Goal: Information Seeking & Learning: Learn about a topic

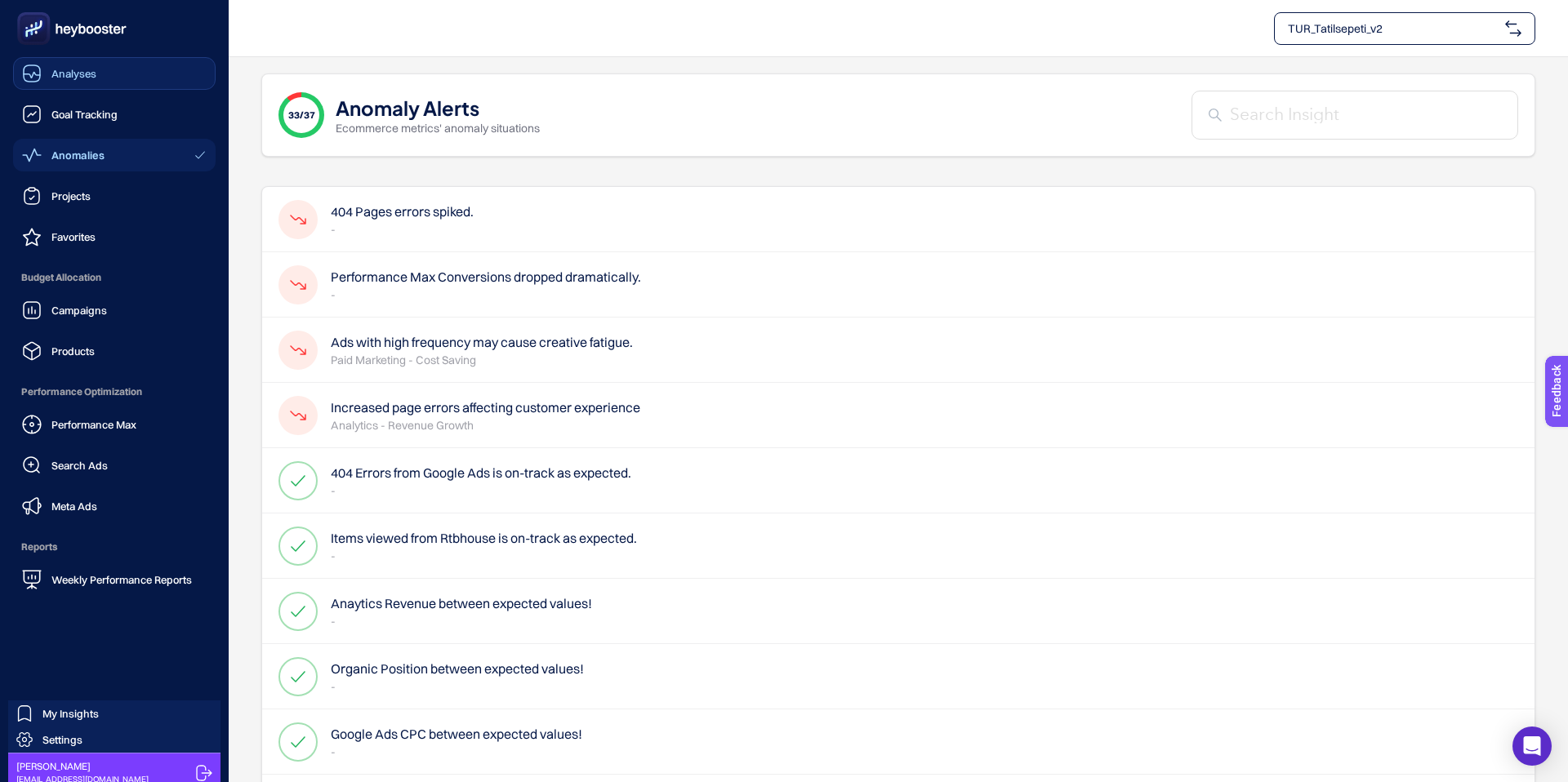
click at [77, 72] on span "Analyses" at bounding box center [73, 73] width 45 height 13
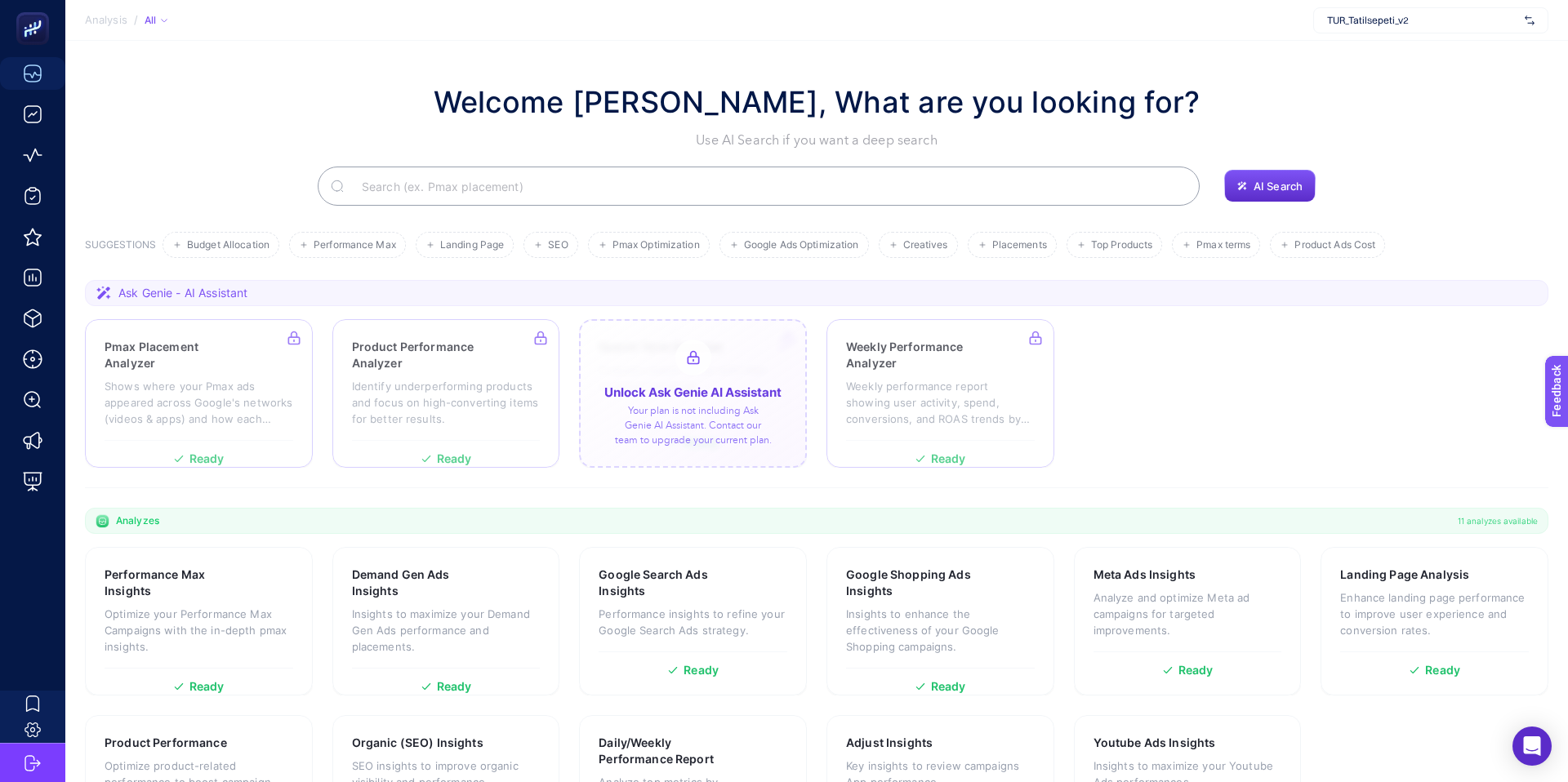
click at [705, 347] on div at bounding box center [693, 394] width 228 height 149
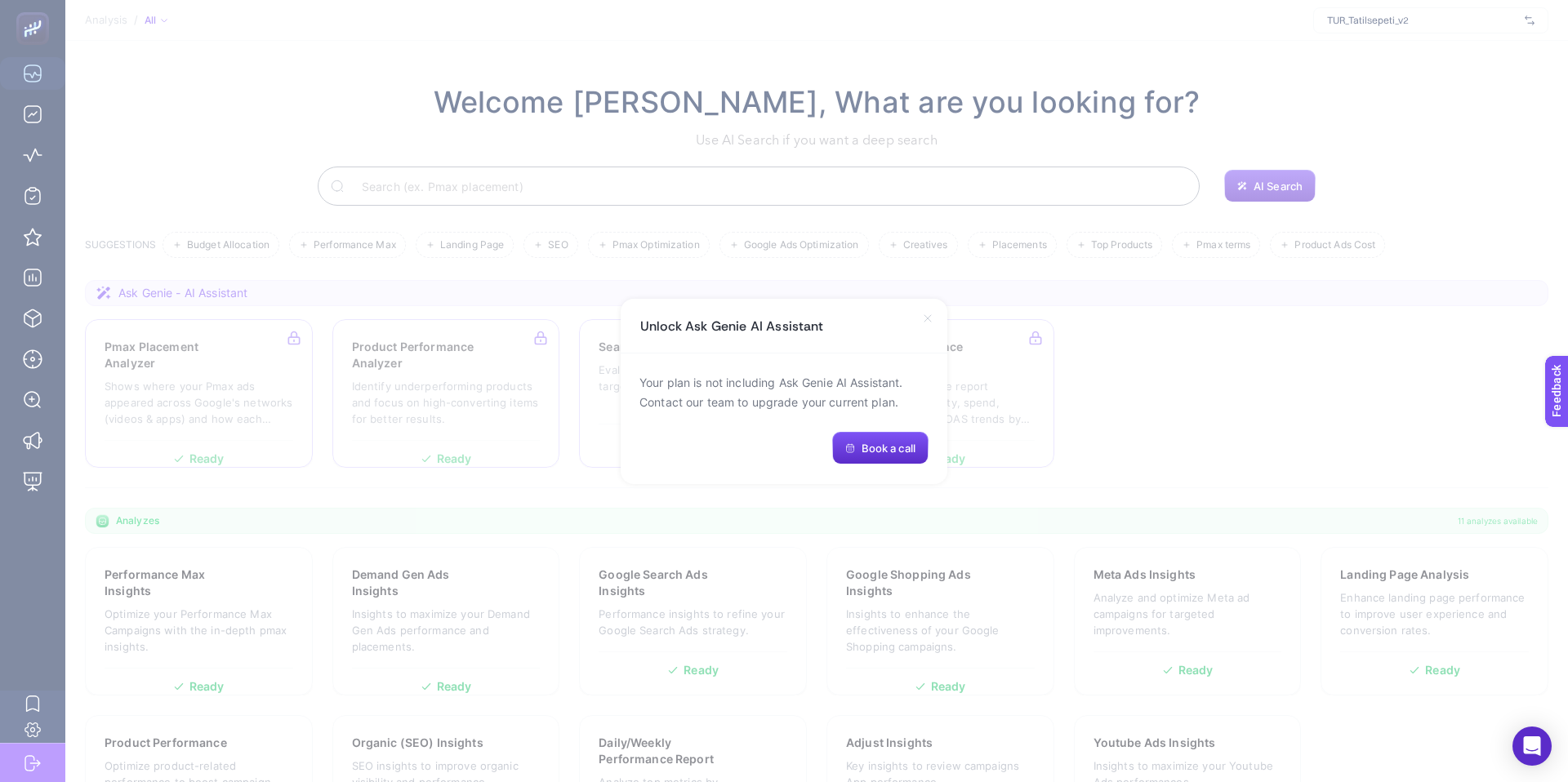
click at [925, 319] on icon at bounding box center [927, 318] width 6 height 6
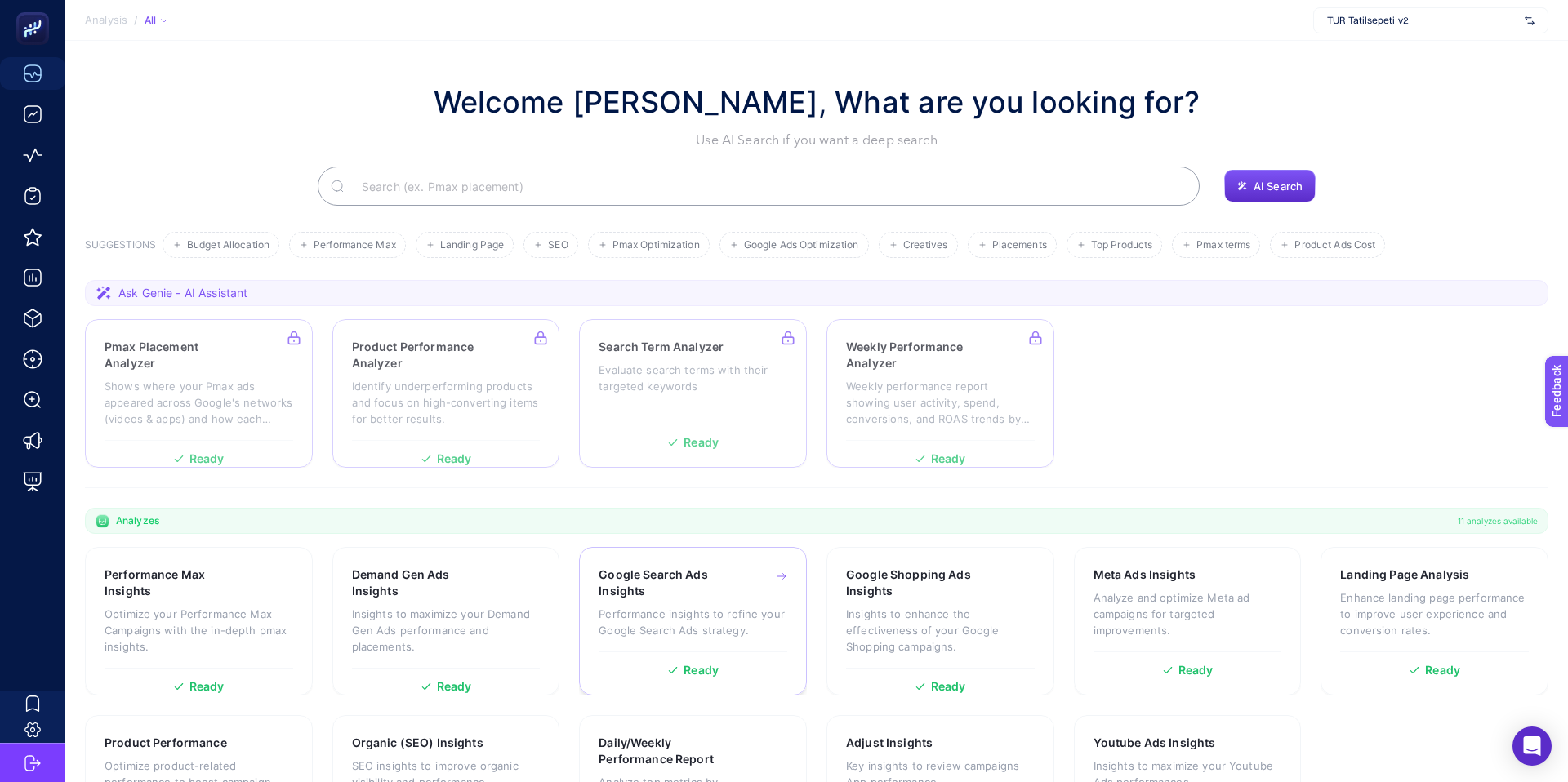
scroll to position [101, 0]
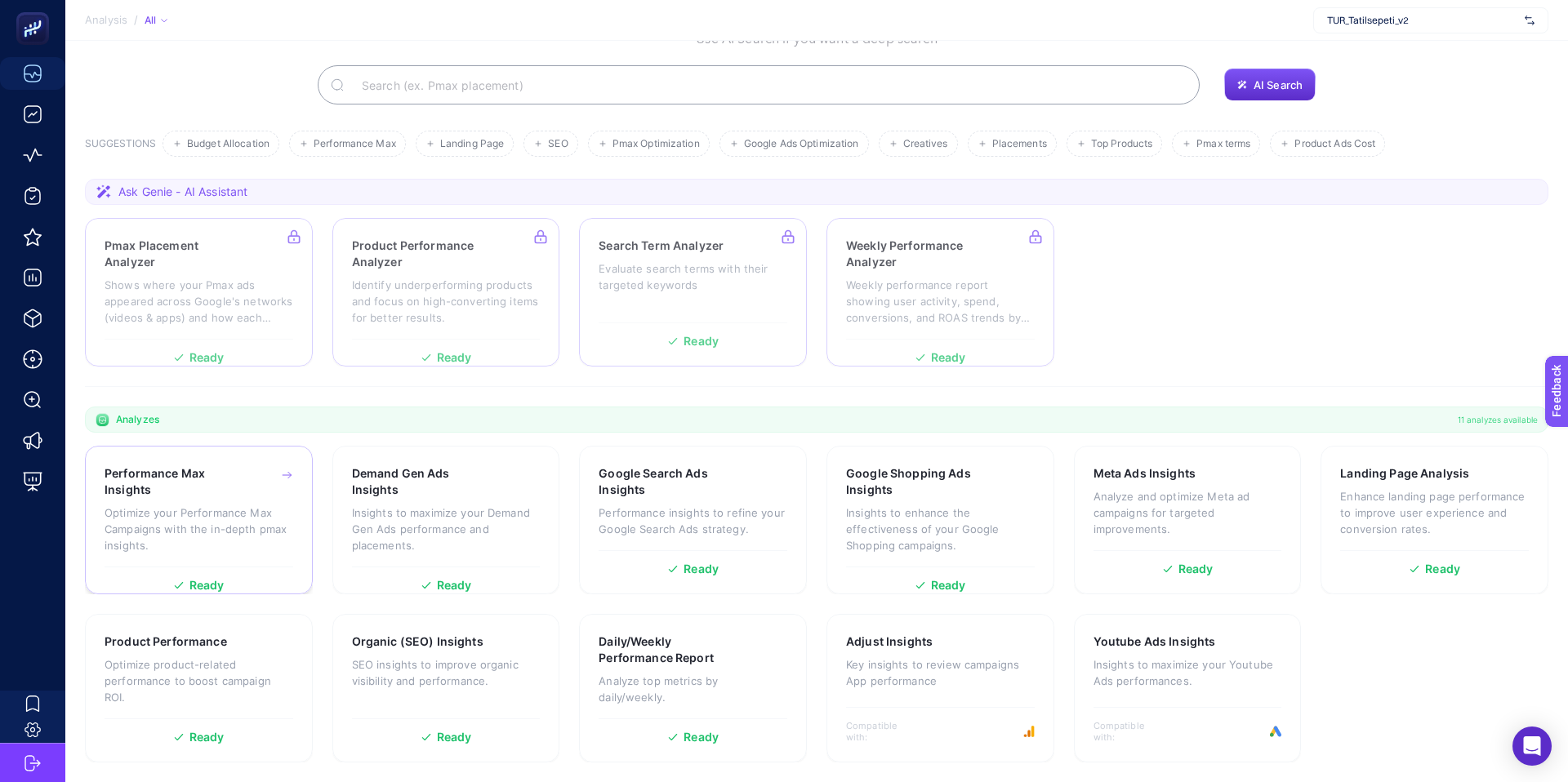
click at [256, 505] on p "Optimize your Performance Max Campaigns with the in-depth pmax insights." at bounding box center [199, 529] width 189 height 49
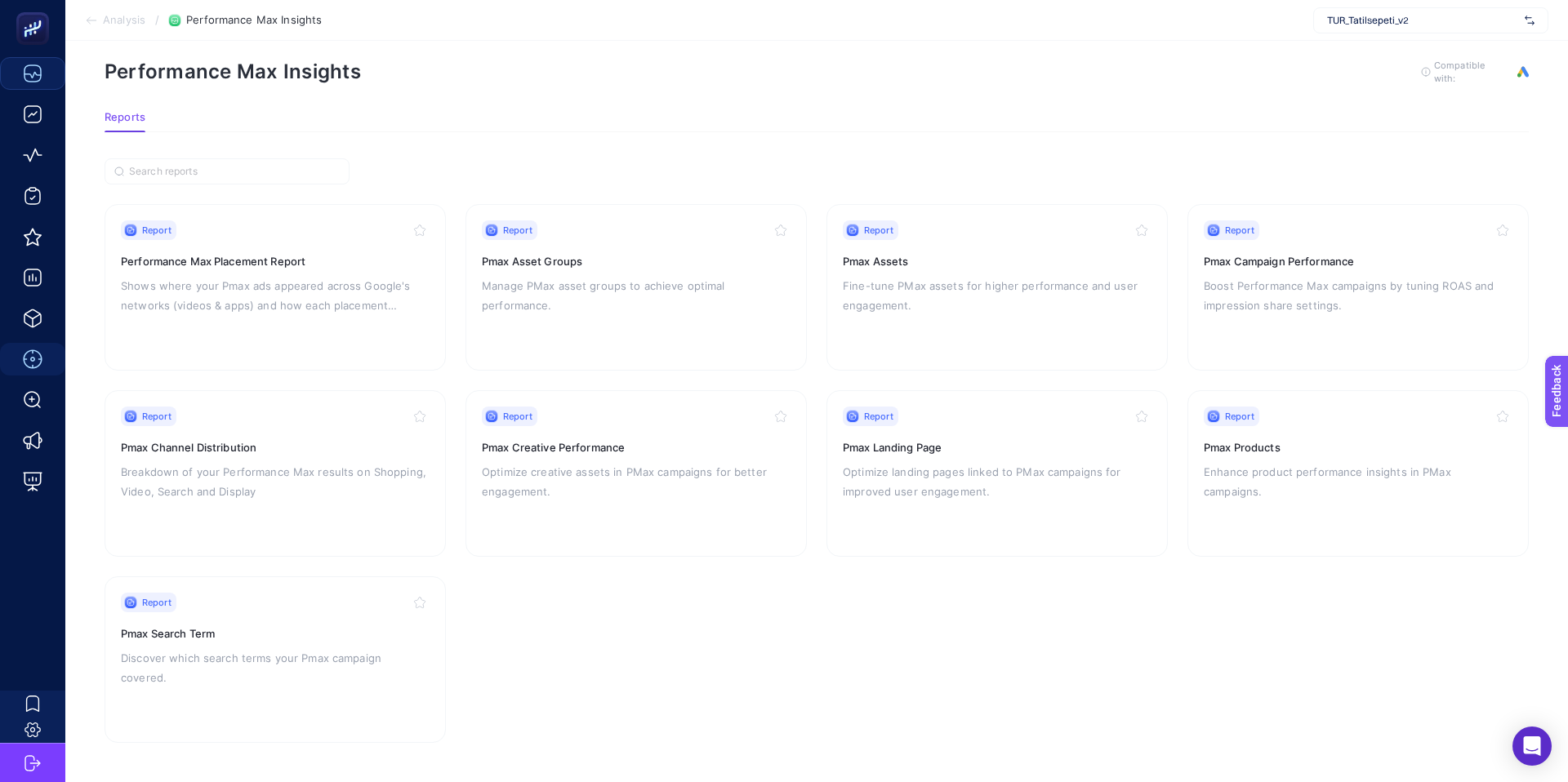
scroll to position [19, 0]
click at [258, 279] on p "Shows where your Pmax ads appeared across Google's networks (videos & apps) and…" at bounding box center [275, 298] width 309 height 39
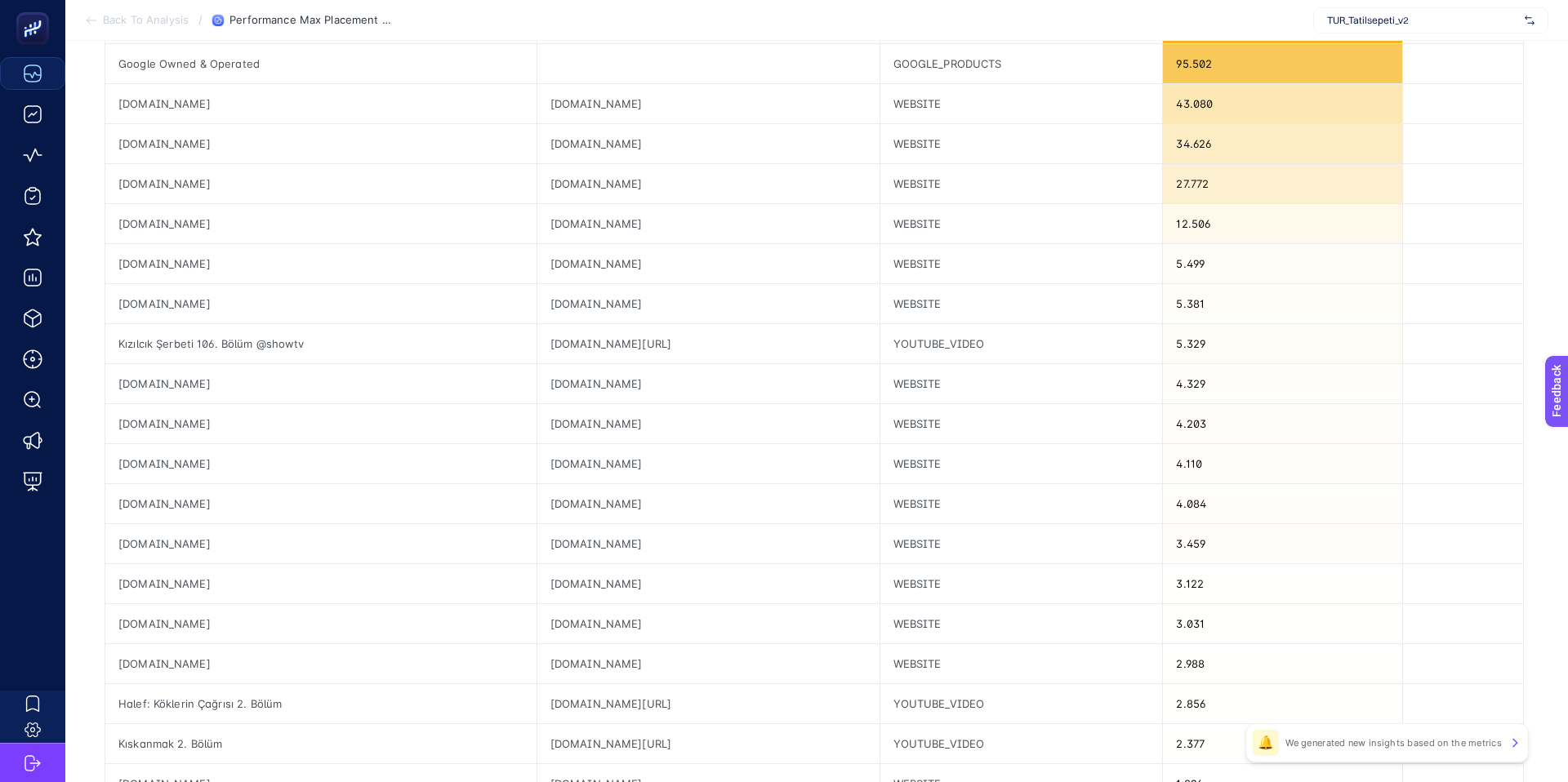
scroll to position [361, 0]
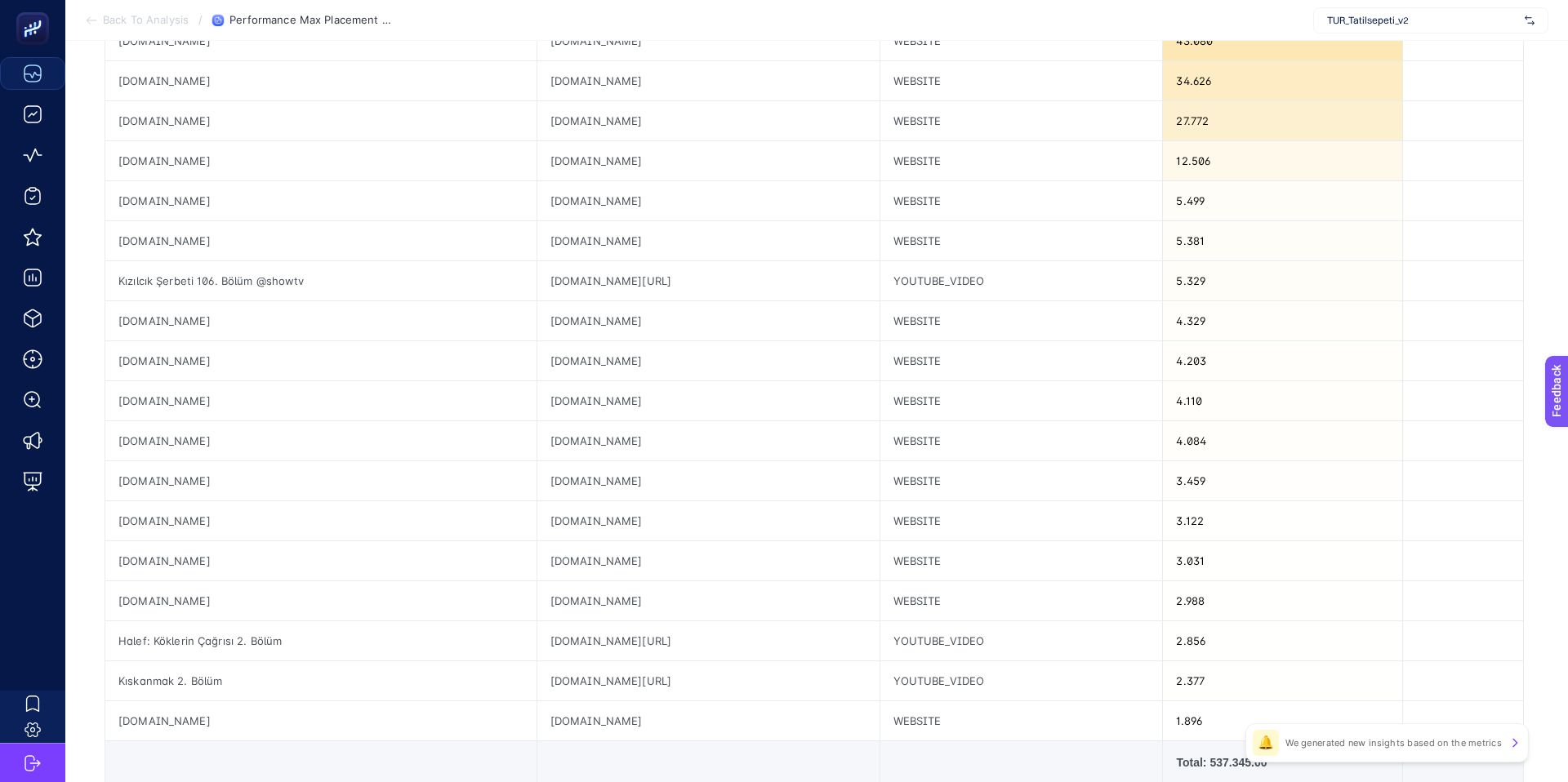
scroll to position [19, 0]
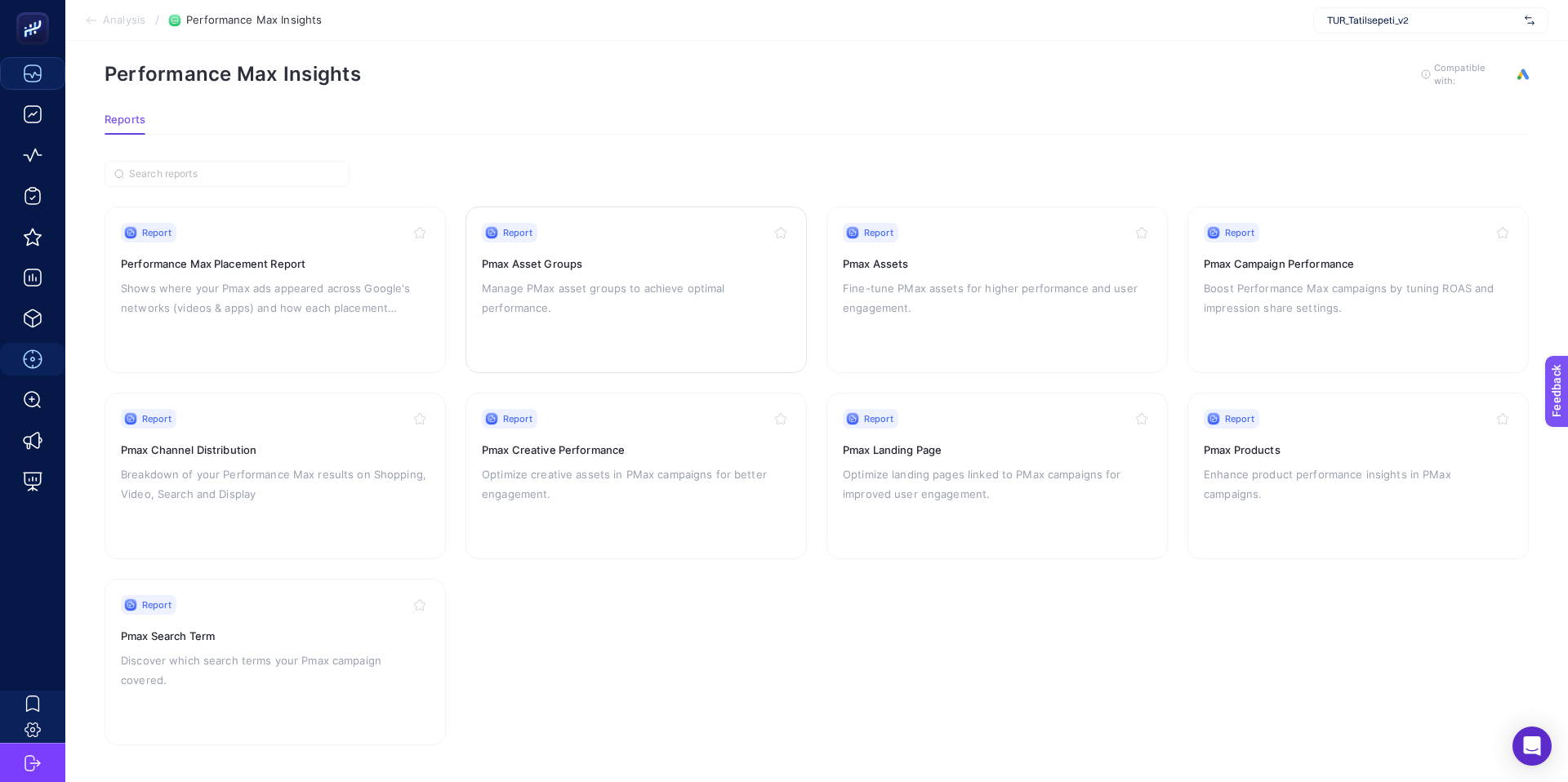
click at [610, 285] on p "Manage PMax asset groups to achieve optimal performance." at bounding box center [635, 298] width 309 height 39
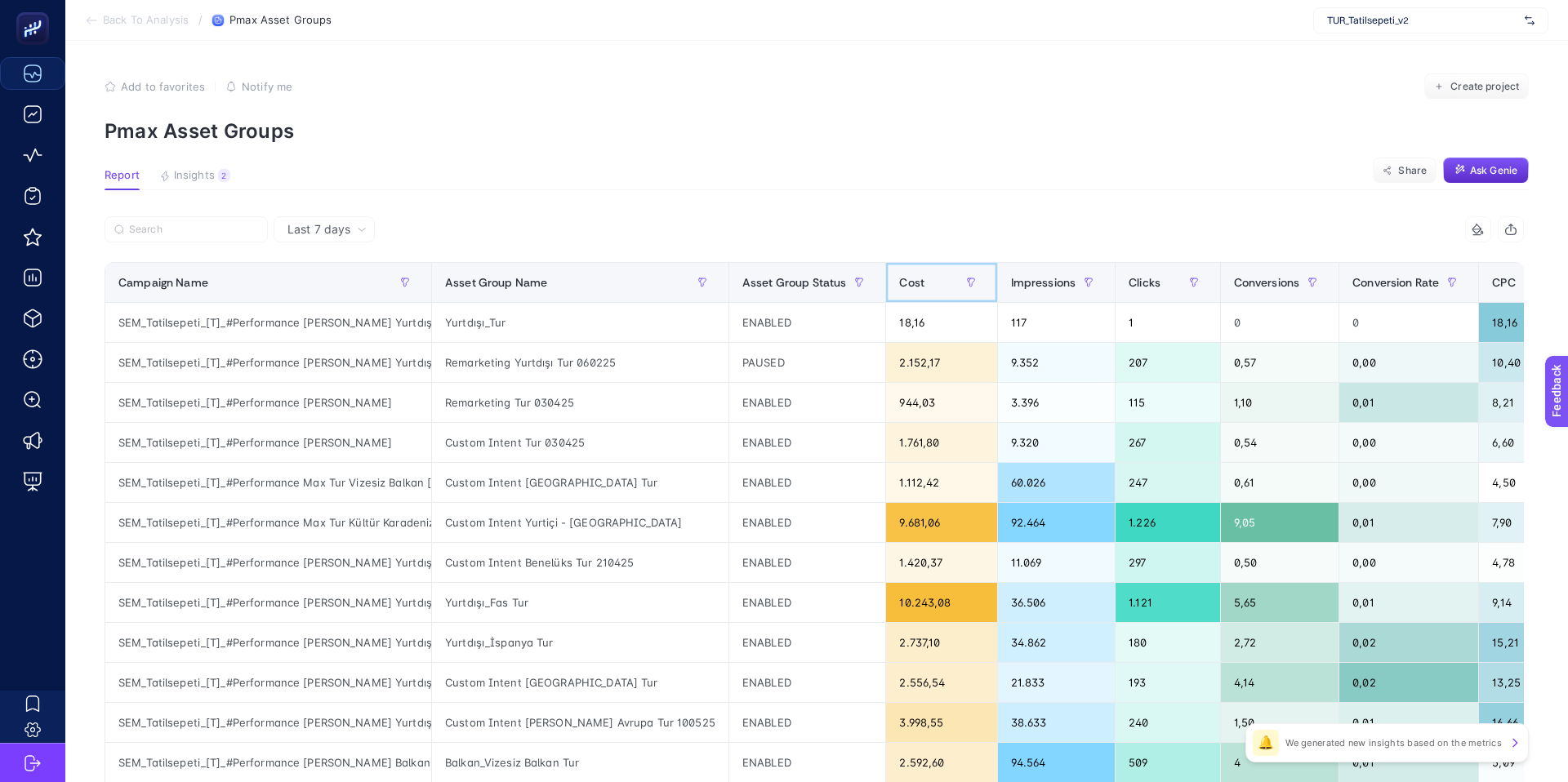
click at [899, 285] on div "Cost" at bounding box center [941, 282] width 84 height 26
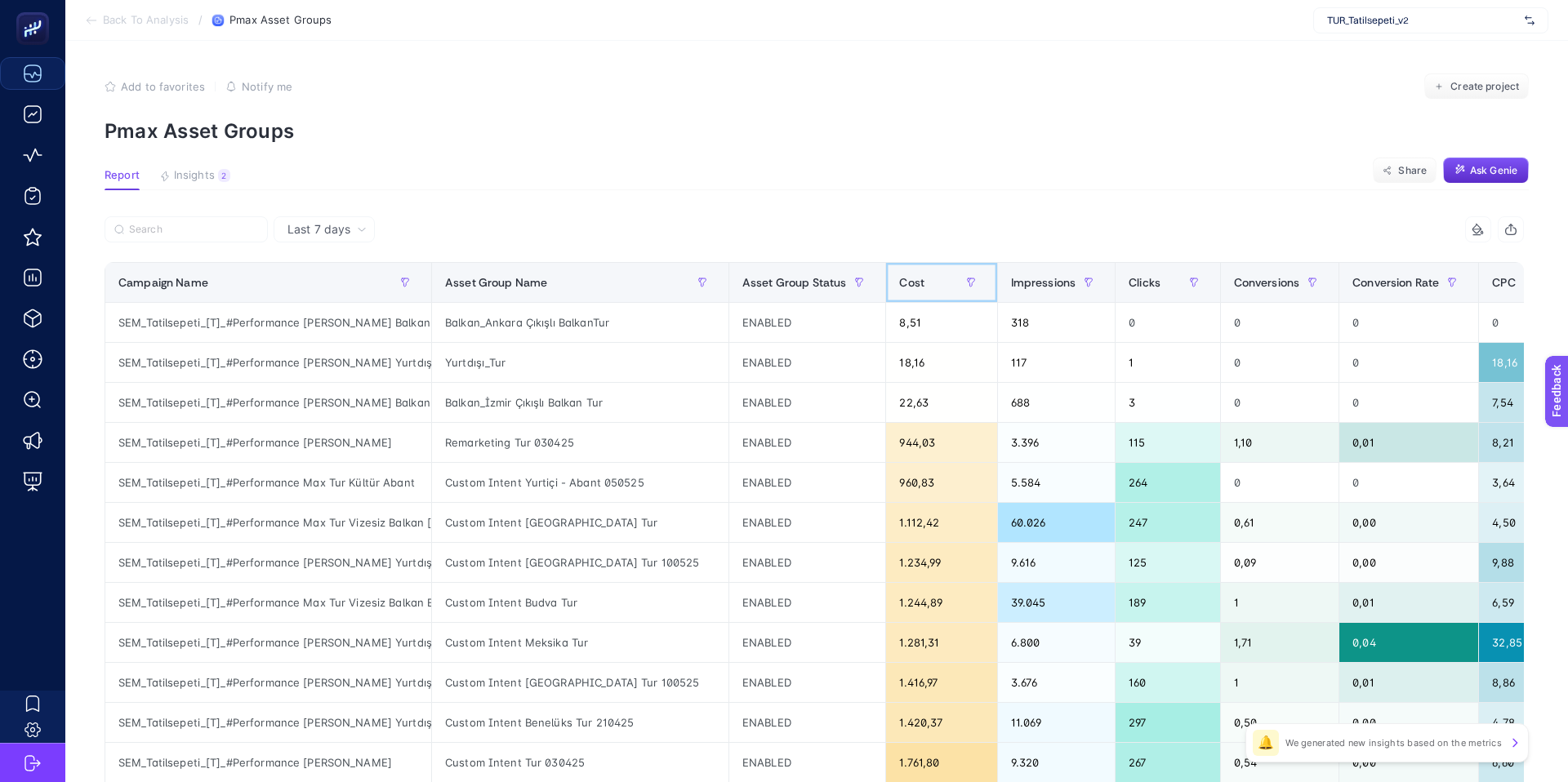
click at [899, 289] on div "Cost" at bounding box center [941, 282] width 84 height 26
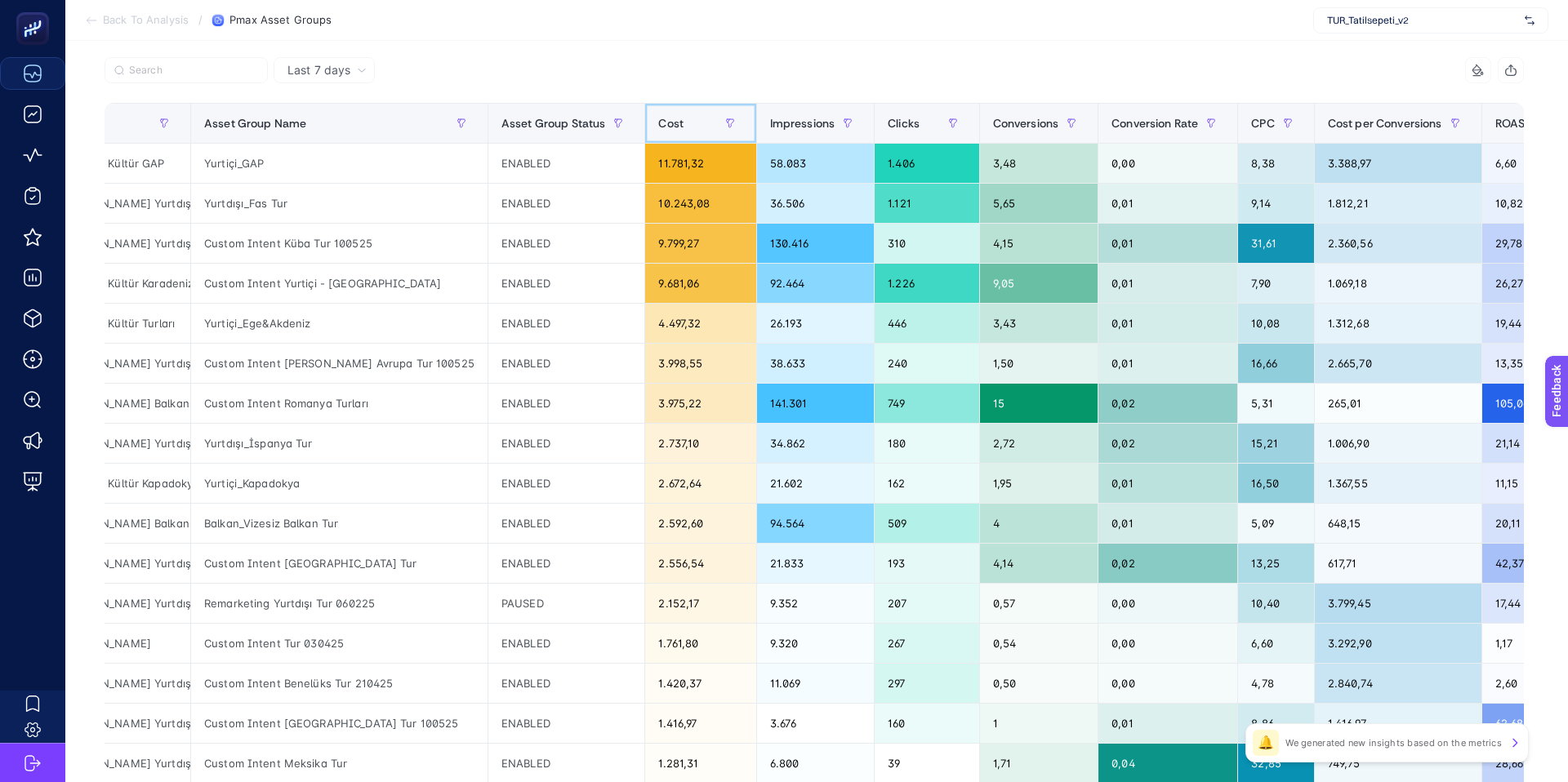
scroll to position [161, 0]
